Goal: Navigation & Orientation: Locate item on page

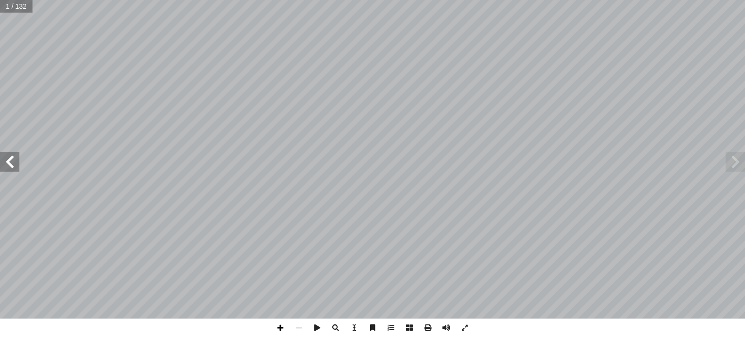
click at [282, 324] on span at bounding box center [280, 328] width 18 height 18
click at [299, 326] on span at bounding box center [298, 328] width 18 height 18
click at [11, 163] on span at bounding box center [9, 161] width 19 height 19
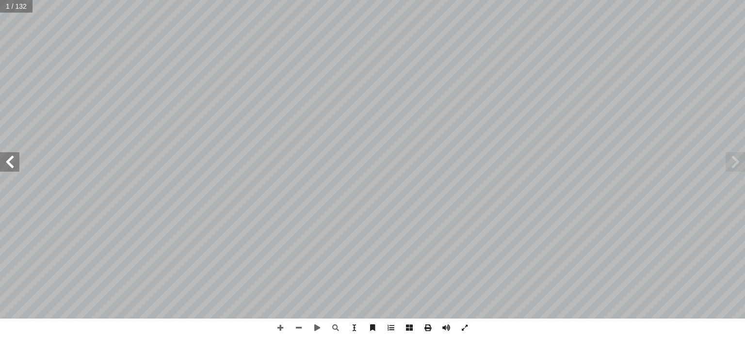
click at [11, 163] on span at bounding box center [9, 161] width 19 height 19
click at [301, 329] on span at bounding box center [298, 328] width 18 height 18
click at [16, 163] on span at bounding box center [9, 161] width 19 height 19
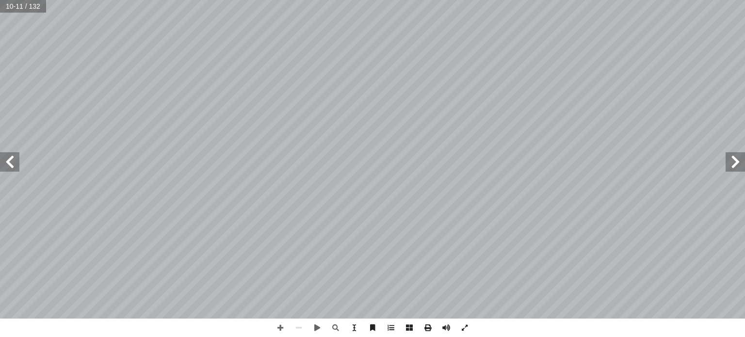
click at [16, 163] on span at bounding box center [9, 161] width 19 height 19
click at [282, 323] on span at bounding box center [280, 328] width 18 height 18
